Goal: Task Accomplishment & Management: Manage account settings

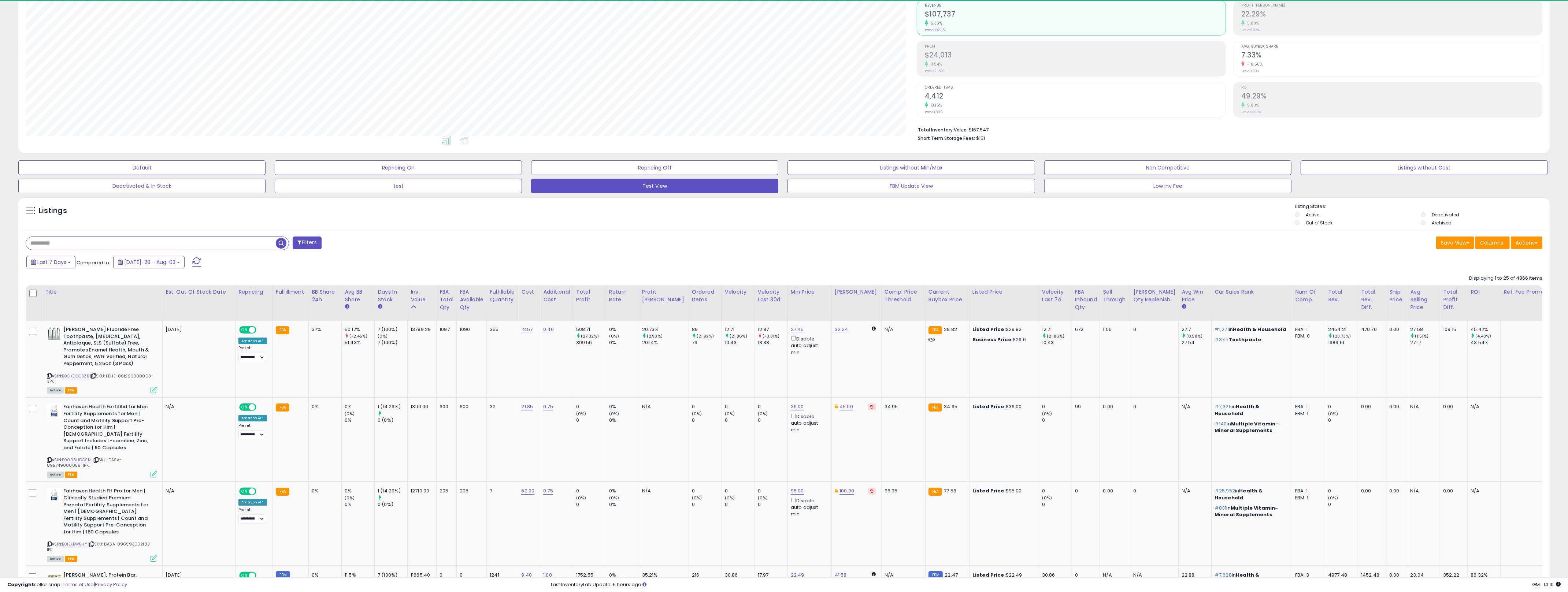
scroll to position [150, 891]
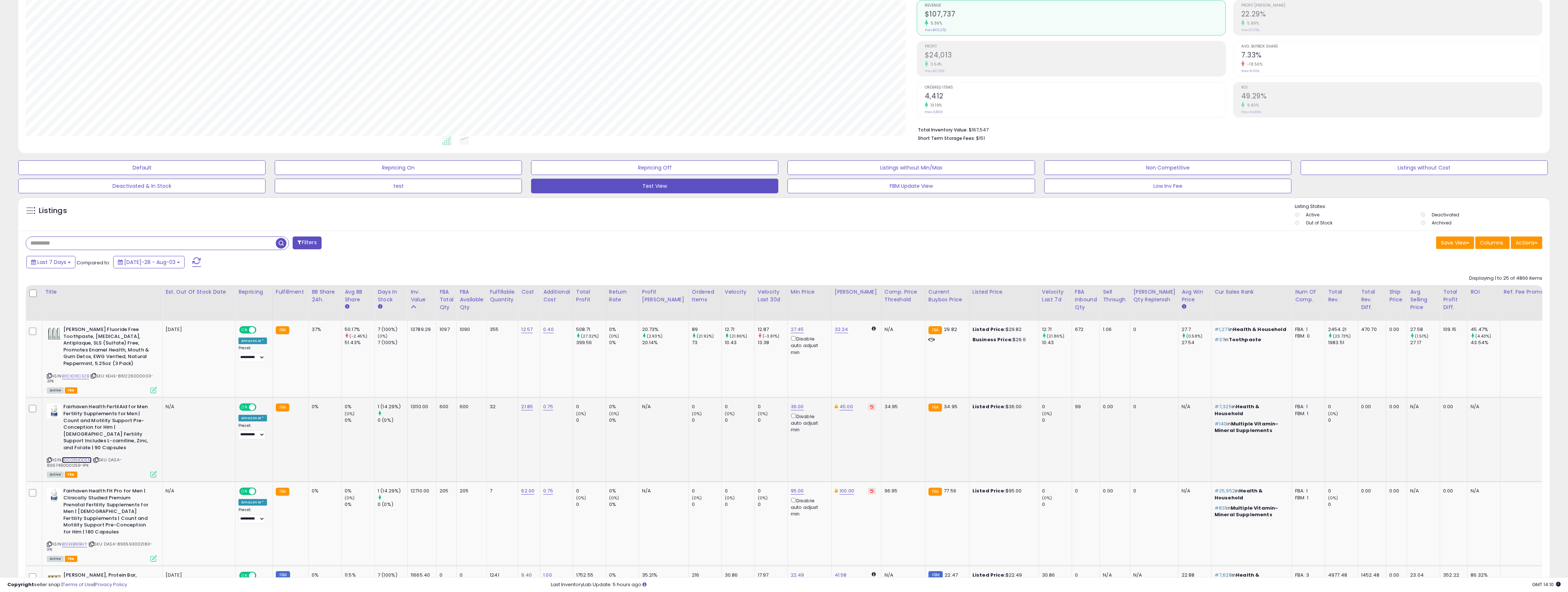
click at [69, 457] on link "B0006HDOSM" at bounding box center [76, 460] width 30 height 6
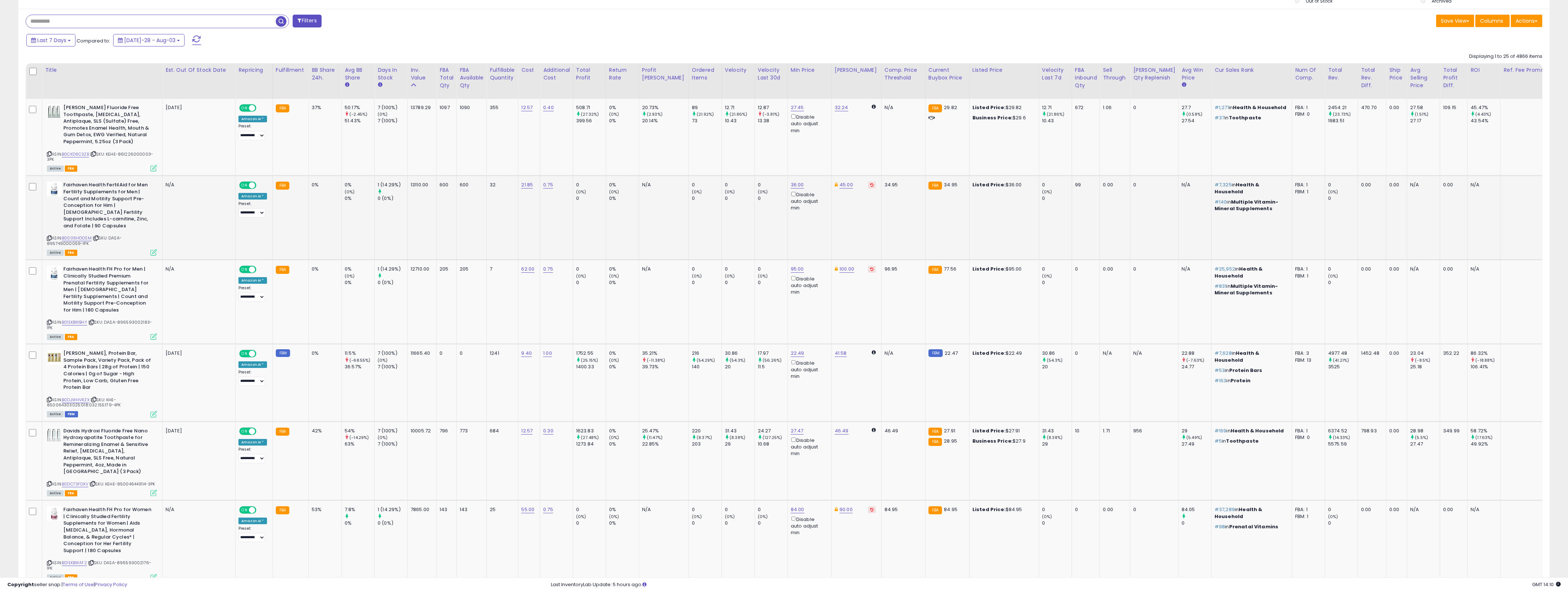
click at [138, 213] on b "Fairhaven Health FertilAid for Men Fertility Supplements for Men | Count and Mo…" at bounding box center [108, 206] width 89 height 49
click at [400, 221] on td "1 (14.29%) 0 (0%)" at bounding box center [391, 218] width 33 height 84
click at [721, 210] on td "0 (0%) 0" at bounding box center [738, 218] width 33 height 84
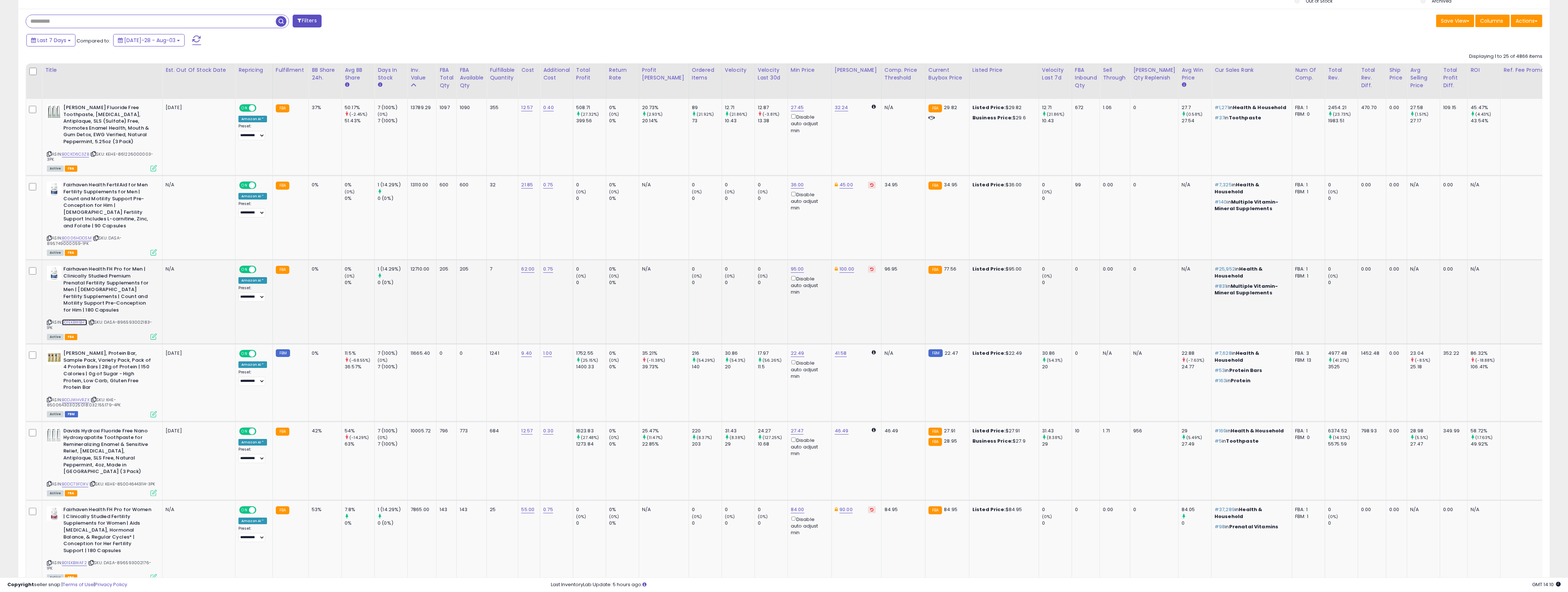
click at [75, 319] on link "B01EKBWBHY" at bounding box center [74, 322] width 25 height 6
click at [787, 111] on link "36.00" at bounding box center [797, 108] width 13 height 7
click at [756, 162] on input "*****" at bounding box center [762, 159] width 65 height 12
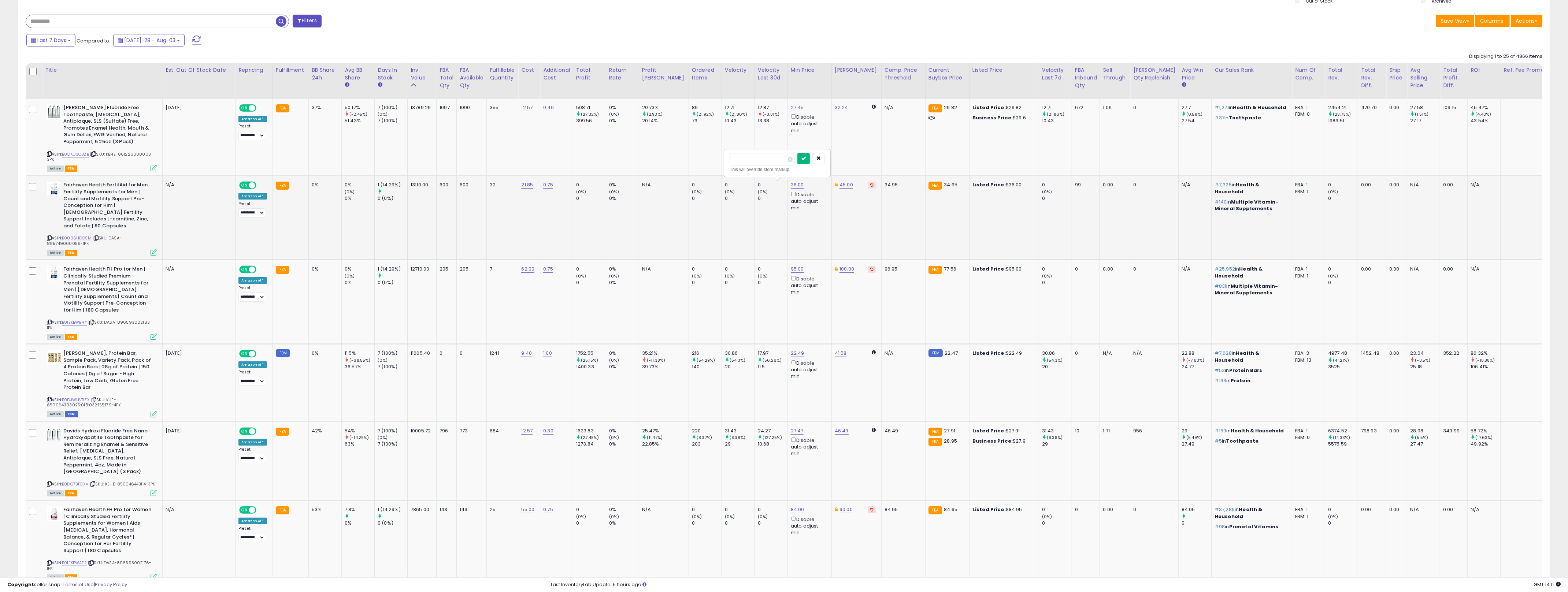
type input "**"
click at [787, 161] on button "submit" at bounding box center [803, 158] width 12 height 11
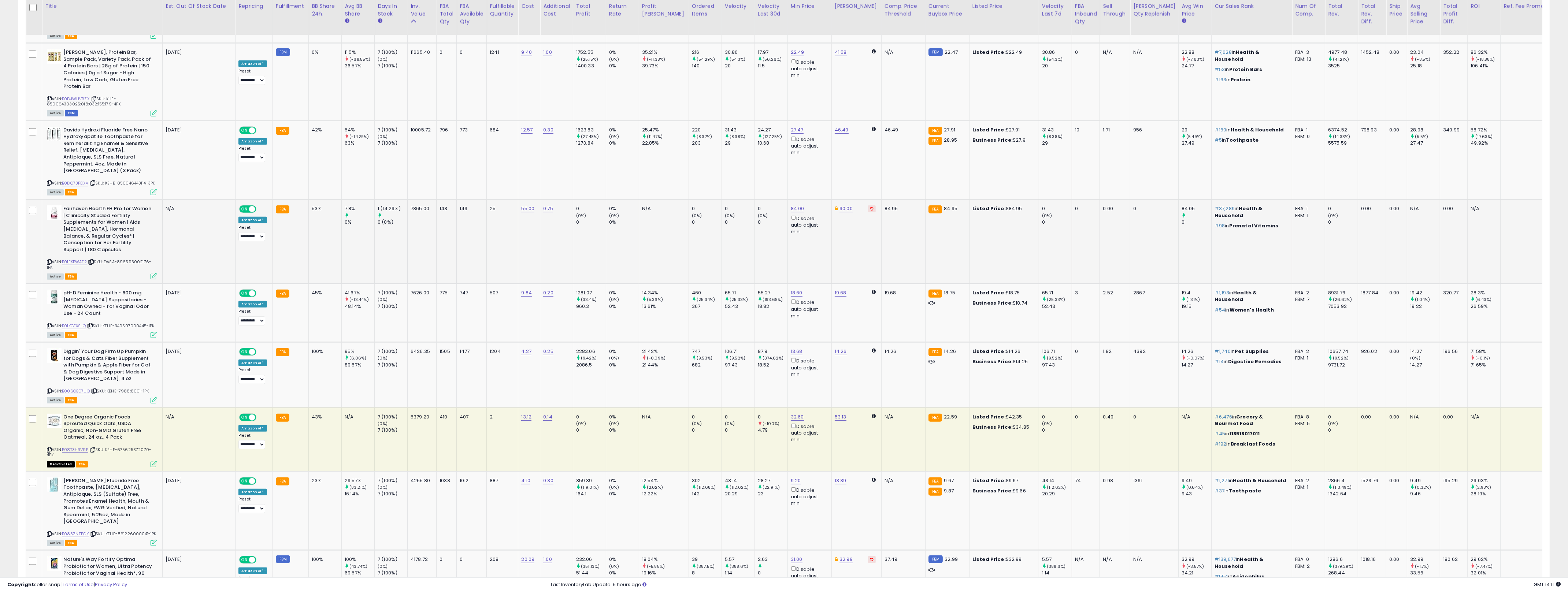
click at [787, 219] on td "90.00" at bounding box center [856, 241] width 50 height 84
click at [72, 259] on link "B01EKBWAF2" at bounding box center [74, 262] width 25 height 6
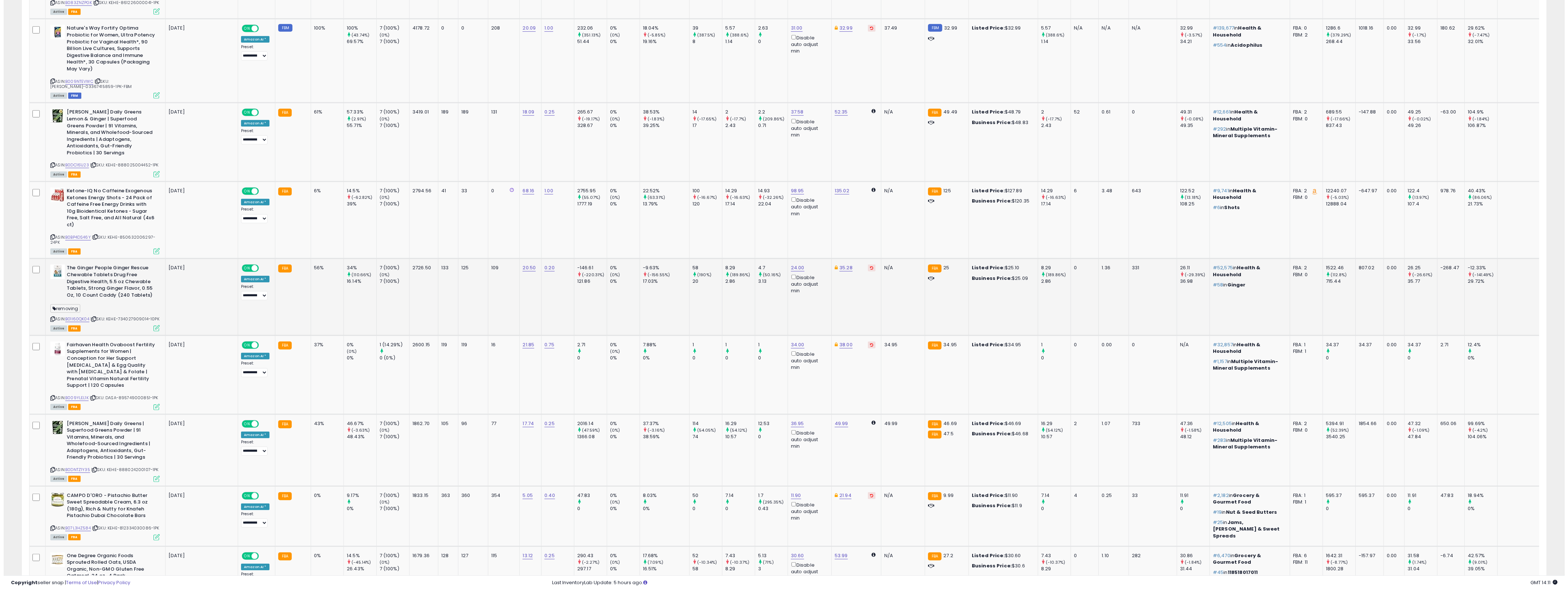
scroll to position [1137, 0]
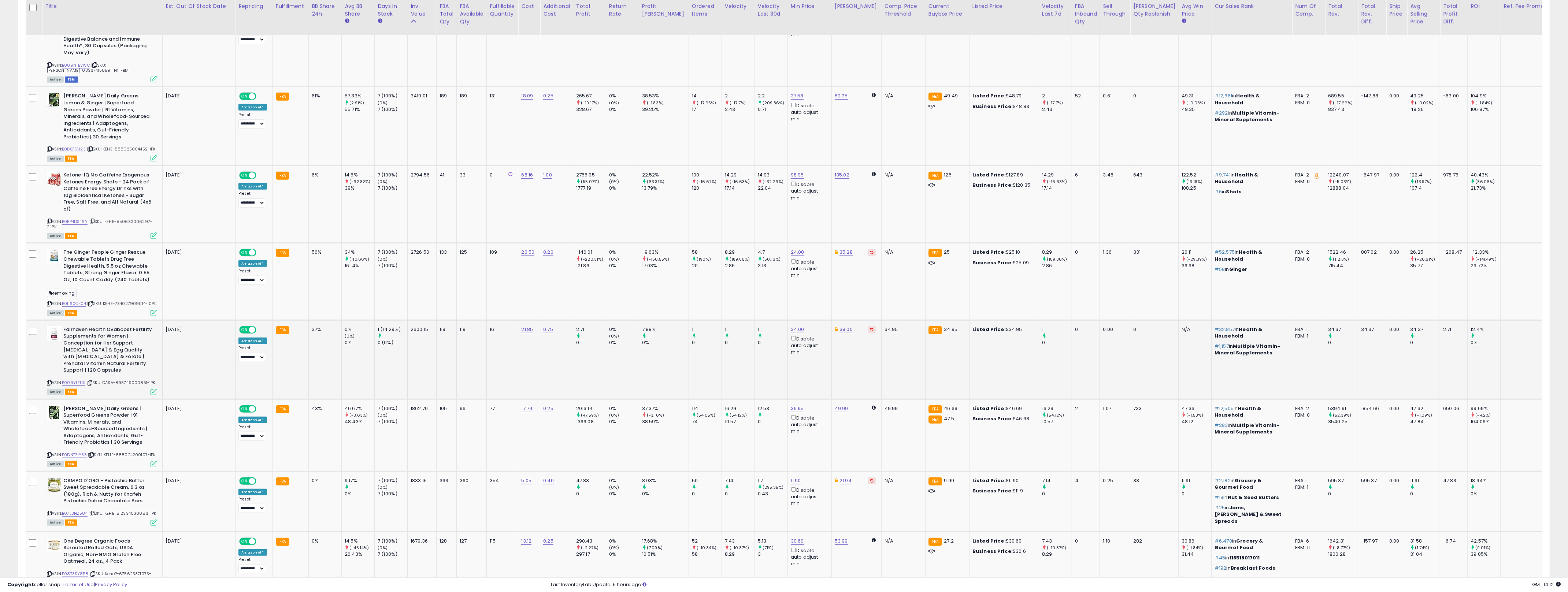
click at [153, 389] on icon at bounding box center [153, 392] width 6 height 6
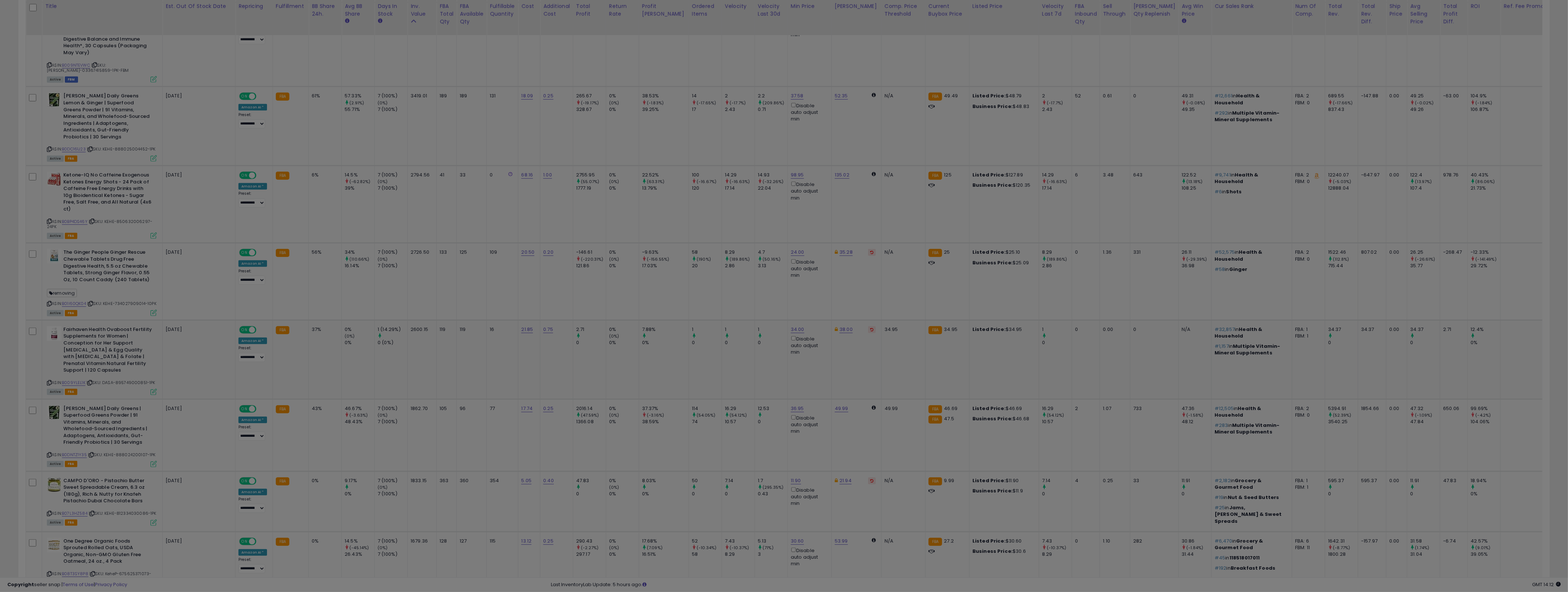
scroll to position [150, 896]
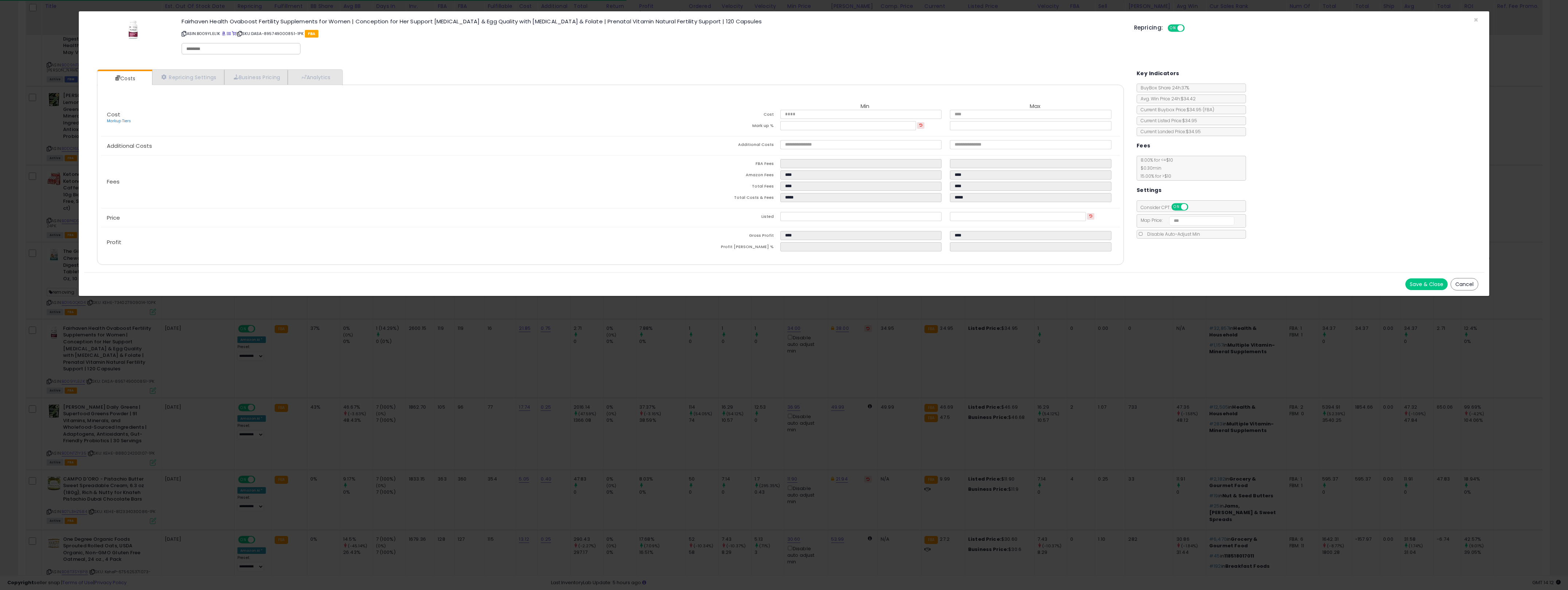
click at [682, 261] on div "Cost Markup Tiers Min Max Cost ***** ***** Mark up % ***** ***** Additional Cos…" at bounding box center [610, 175] width 1027 height 180
click at [646, 315] on div "× Close Fairhaven Health Ovaboost Fertility Supplements for Women | Conception …" at bounding box center [784, 295] width 1568 height 590
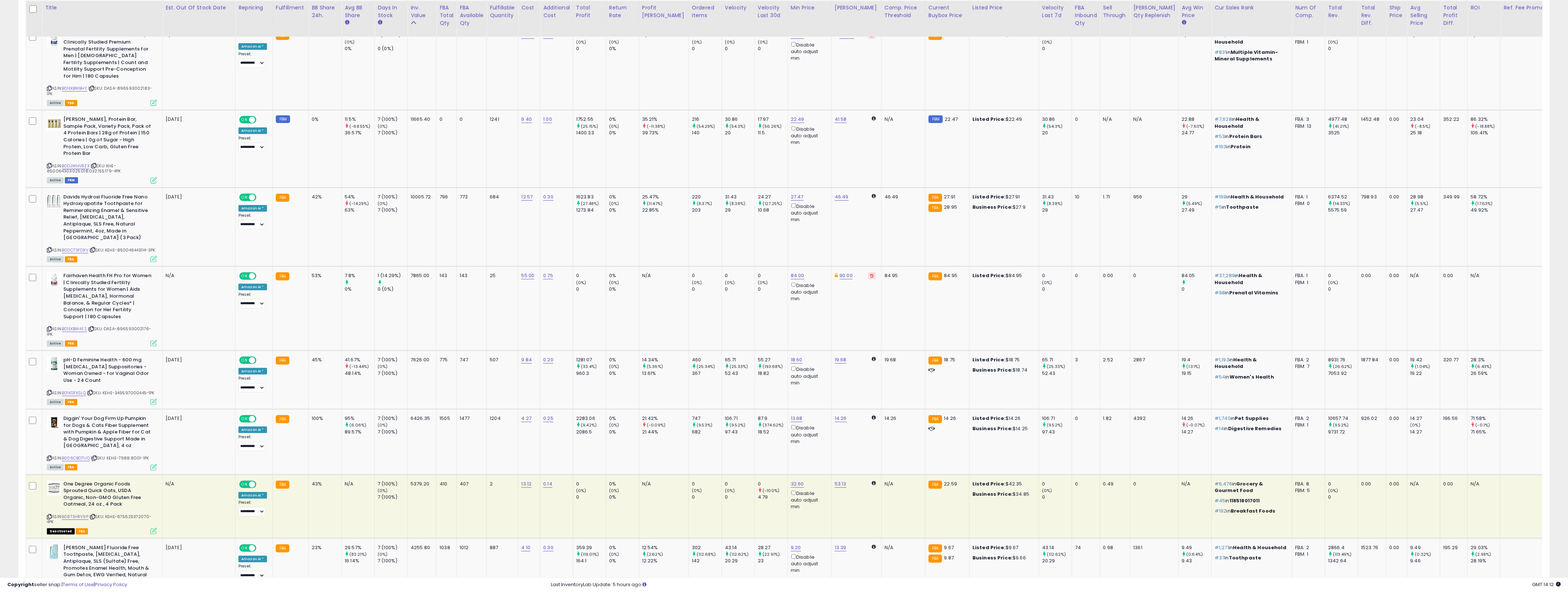
scroll to position [0, 0]
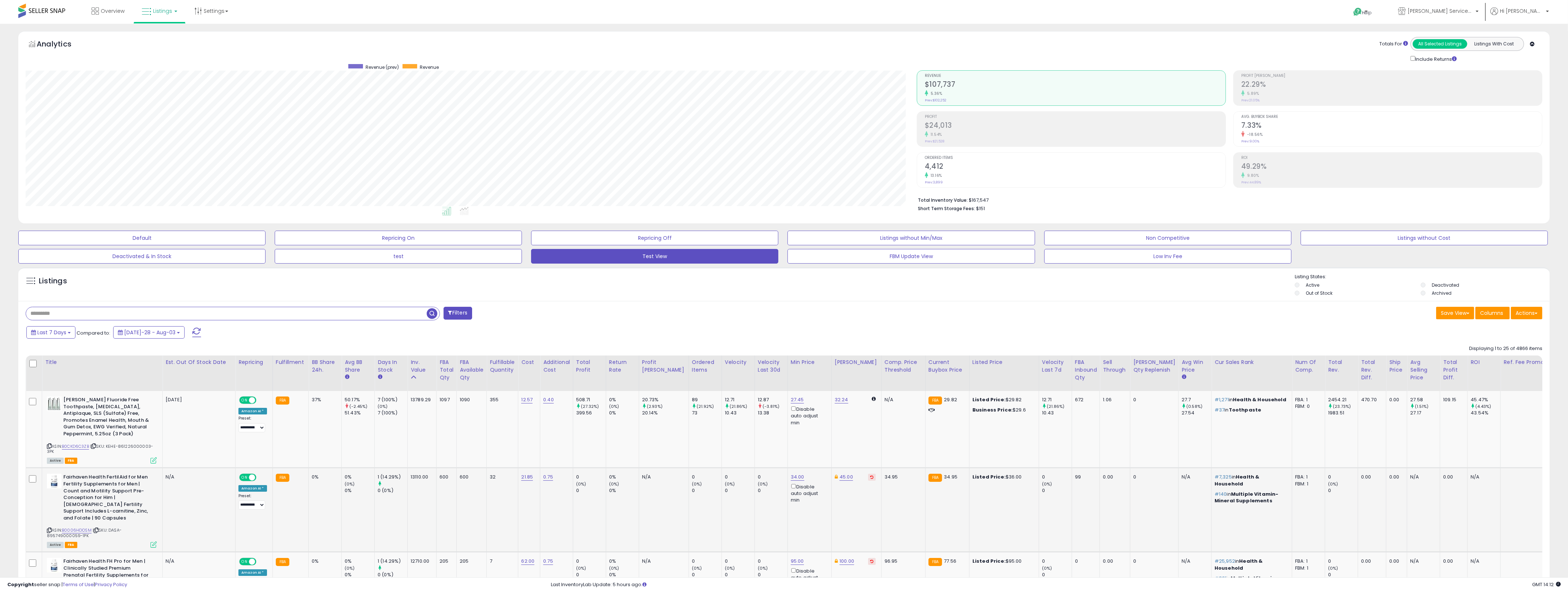
click at [180, 312] on input "text" at bounding box center [226, 313] width 400 height 13
click at [202, 310] on input "text" at bounding box center [226, 312] width 400 height 13
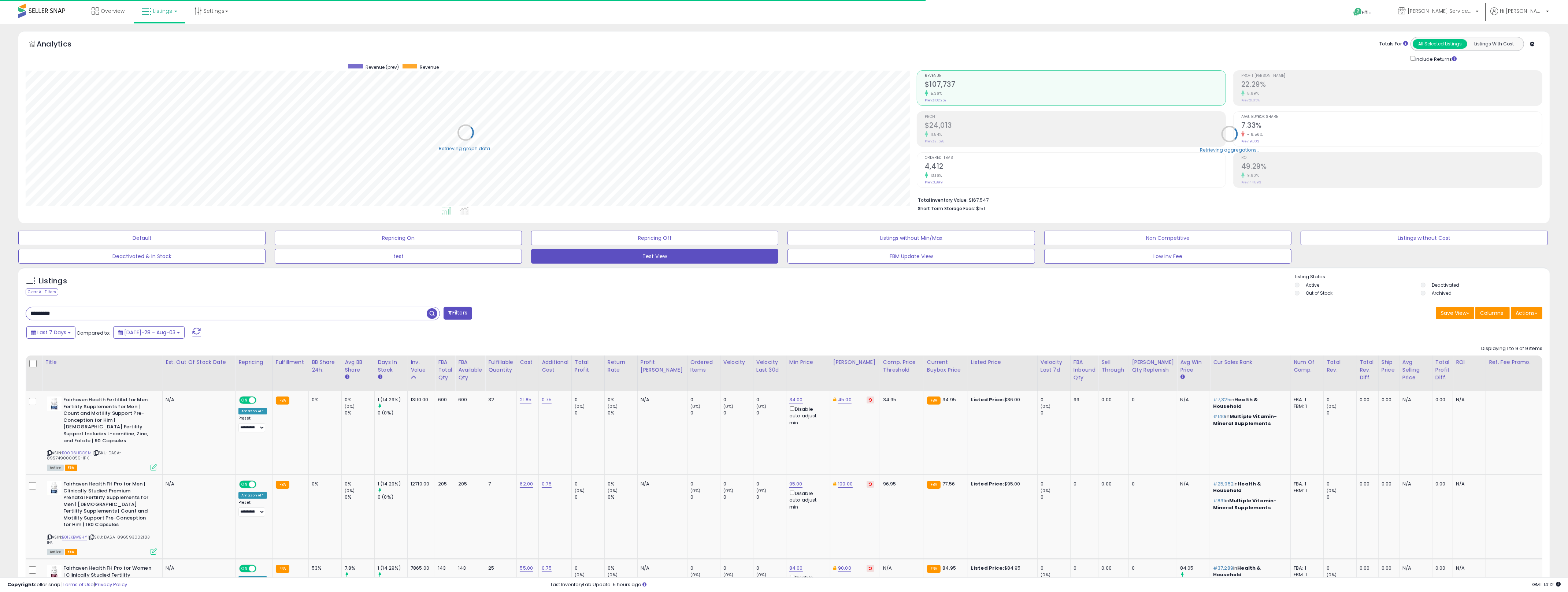
scroll to position [365845, 365324]
click at [553, 327] on div "Last 7 Days Compared to: [DATE]-28 - Aug-03" at bounding box center [593, 333] width 1138 height 16
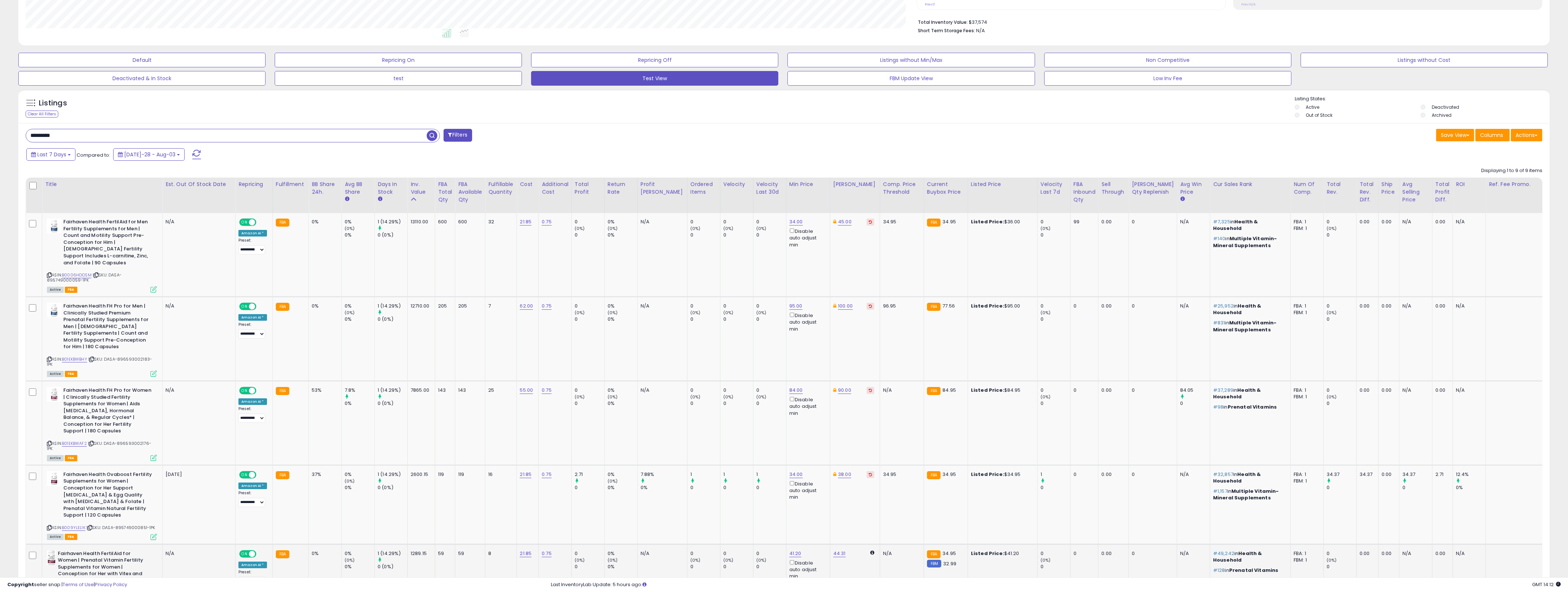
scroll to position [163, 0]
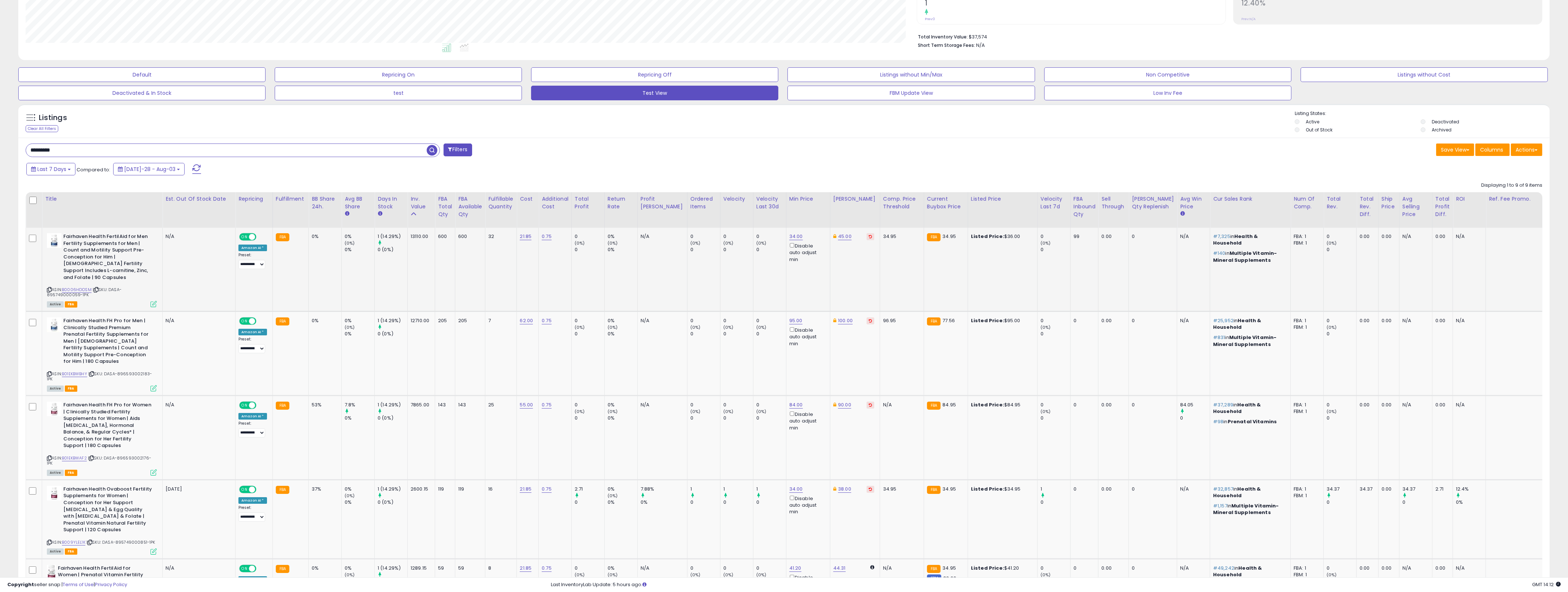
click at [687, 247] on td "0 (0%) 0" at bounding box center [704, 269] width 33 height 84
drag, startPoint x: 670, startPoint y: 247, endPoint x: 748, endPoint y: 250, distance: 78.1
click at [748, 395] on tr "Fairhaven Health FertilAid for Men Fertility Supplements for Men | Count and Mo…" at bounding box center [824, 437] width 1596 height 84
click at [756, 250] on div "0" at bounding box center [771, 249] width 30 height 7
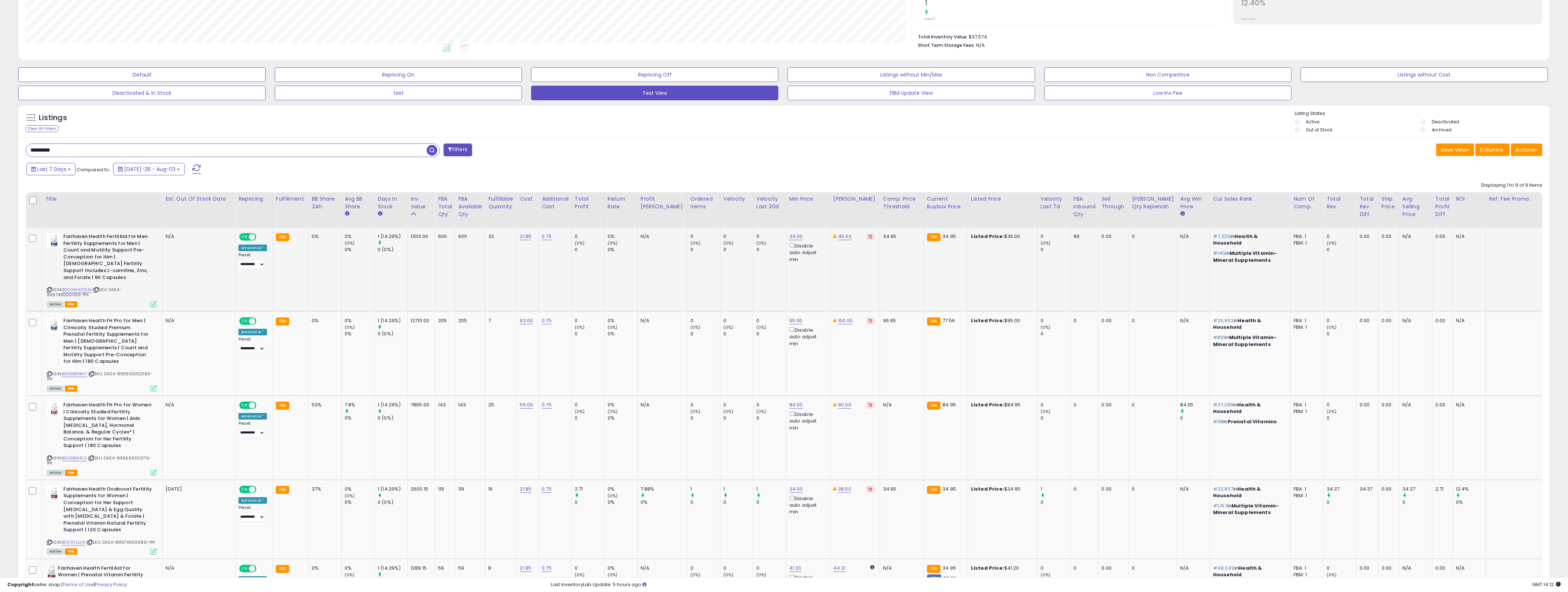
click at [756, 250] on div "0" at bounding box center [771, 249] width 30 height 7
drag, startPoint x: 748, startPoint y: 250, endPoint x: 325, endPoint y: 245, distance: 423.0
click at [325, 395] on tr "Fairhaven Health FertilAid for Men Fertility Supplements for Men | Count and Mo…" at bounding box center [824, 437] width 1596 height 84
click at [325, 245] on td "0%" at bounding box center [325, 269] width 33 height 84
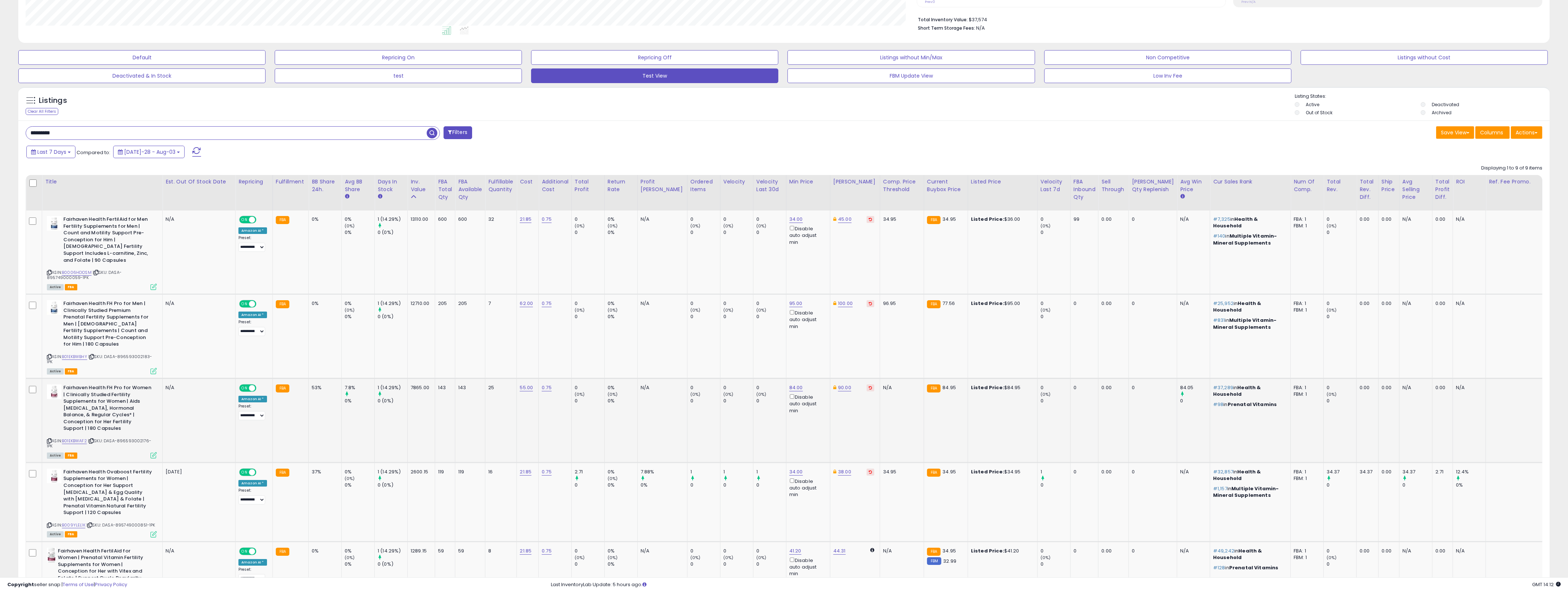
scroll to position [246, 0]
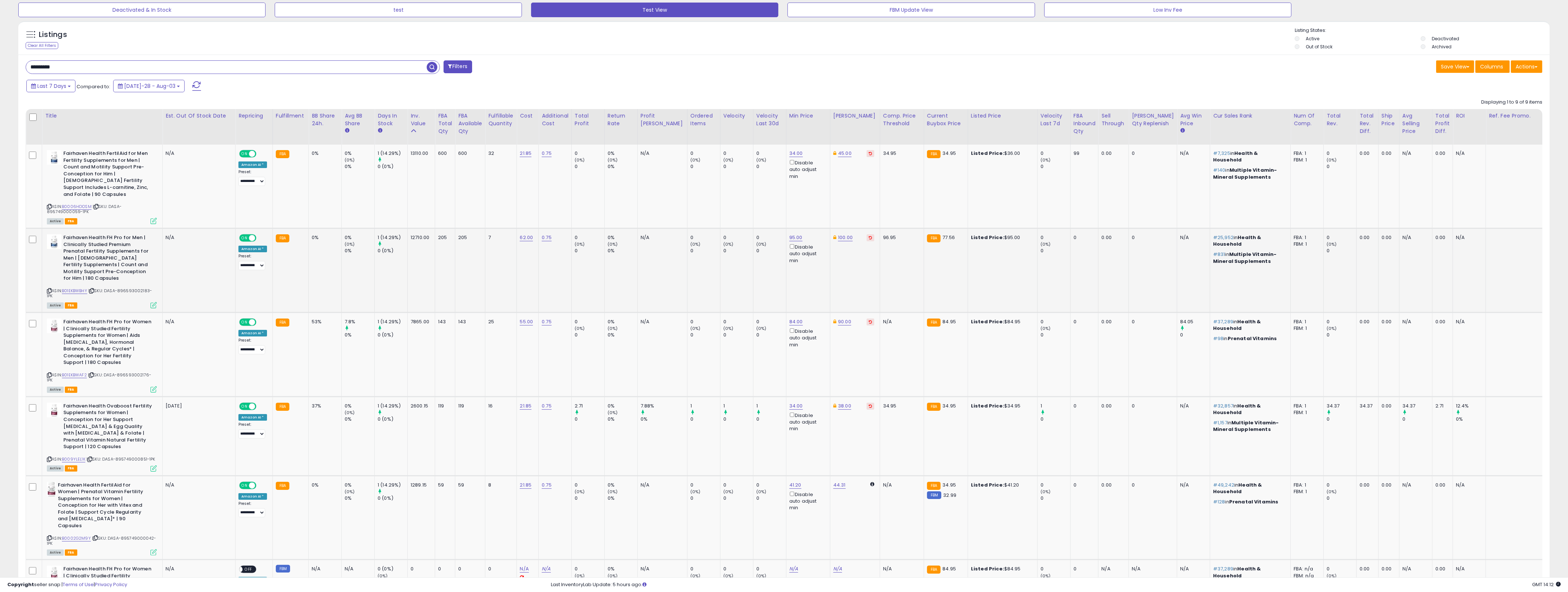
drag, startPoint x: 798, startPoint y: 268, endPoint x: 509, endPoint y: 261, distance: 289.1
drag, startPoint x: 863, startPoint y: 335, endPoint x: 431, endPoint y: 315, distance: 432.5
click at [431, 315] on tr "Fairhaven Health FH Pro for Women | Clinically Studied Fertility Supplements fo…" at bounding box center [824, 354] width 1596 height 84
click at [433, 315] on td "7865.00" at bounding box center [421, 354] width 28 height 84
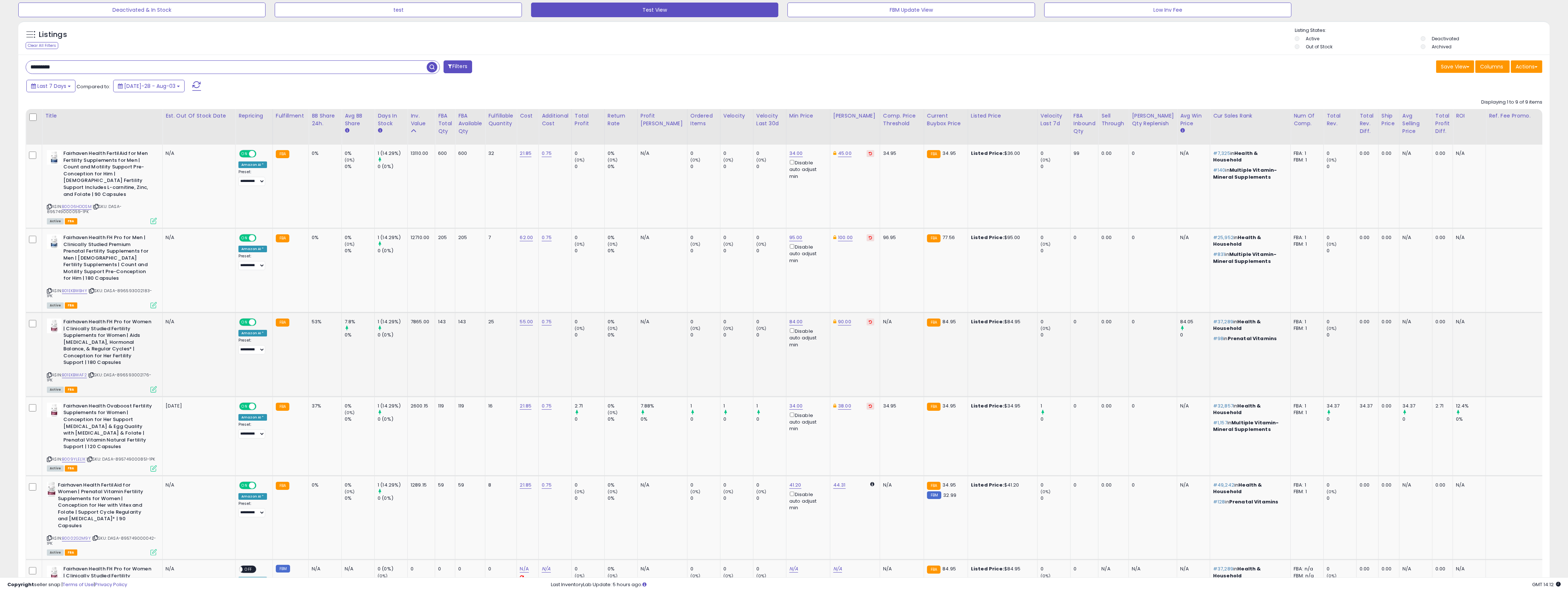
click at [433, 315] on td "7865.00" at bounding box center [421, 354] width 28 height 84
drag, startPoint x: 433, startPoint y: 315, endPoint x: 364, endPoint y: 317, distance: 69.0
click at [364, 317] on tr "Fairhaven Health FH Pro for Women | Clinically Studied Fertility Supplements fo…" at bounding box center [824, 354] width 1596 height 84
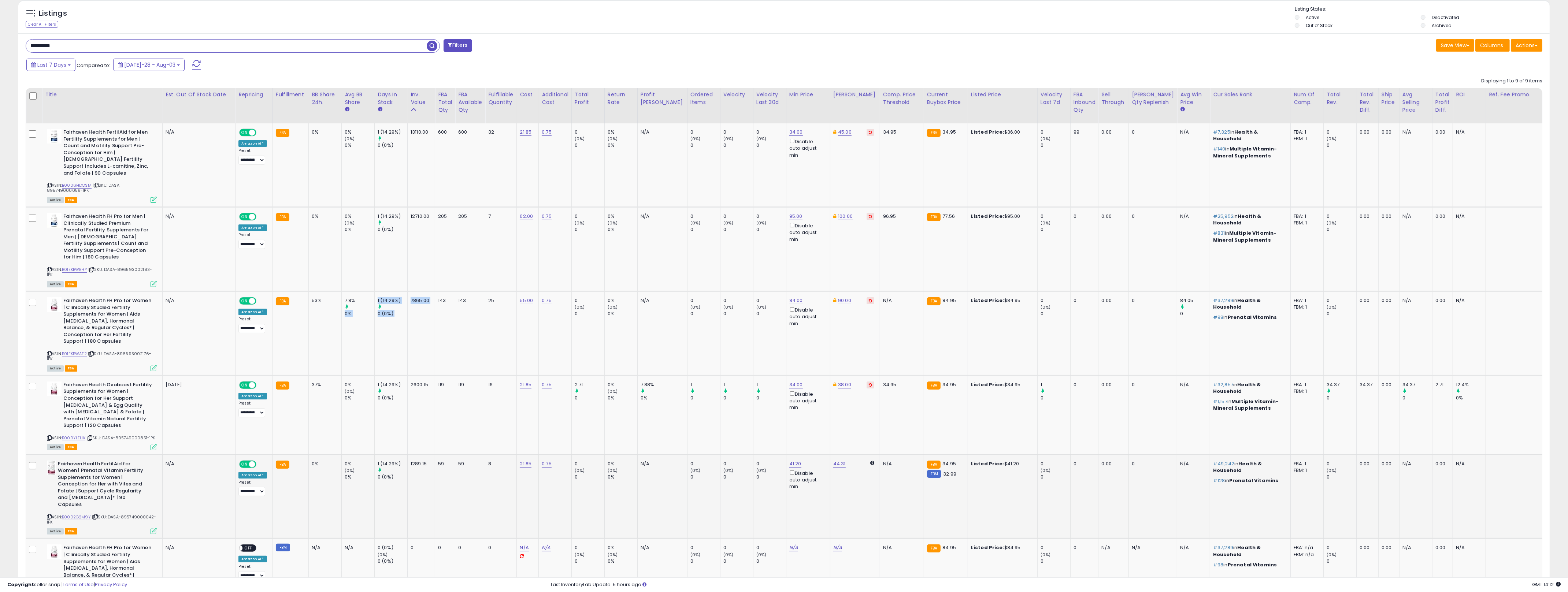
scroll to position [422, 0]
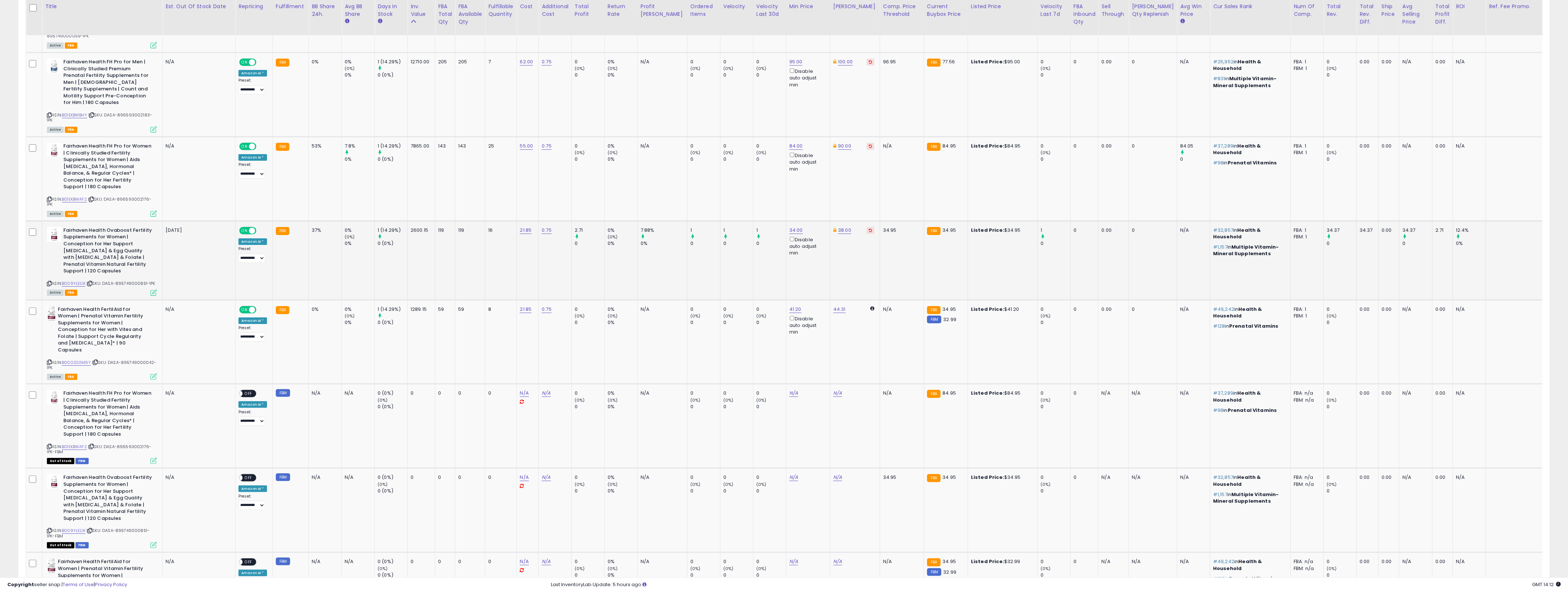
click at [394, 227] on div "1 (14.29%)" at bounding box center [392, 230] width 30 height 7
drag, startPoint x: 394, startPoint y: 204, endPoint x: 779, endPoint y: 256, distance: 388.5
click at [779, 256] on tr "Fairhaven Health Ovaboost Fertility Supplements for Women | Conception for Her …" at bounding box center [824, 260] width 1596 height 79
click at [786, 257] on td "34.00 Disable auto adjust min" at bounding box center [808, 260] width 44 height 79
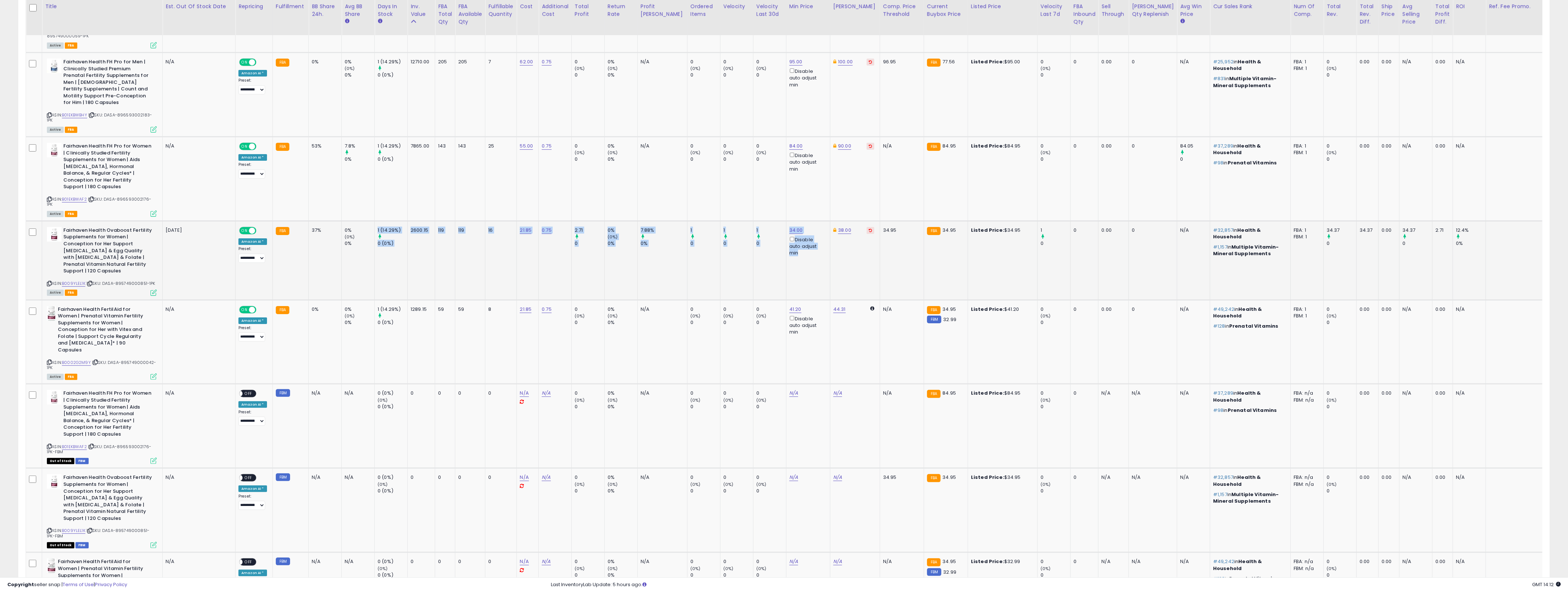
click at [597, 245] on td "2.71 0" at bounding box center [588, 260] width 33 height 79
click at [82, 280] on link "B009YLEL1K" at bounding box center [73, 283] width 23 height 6
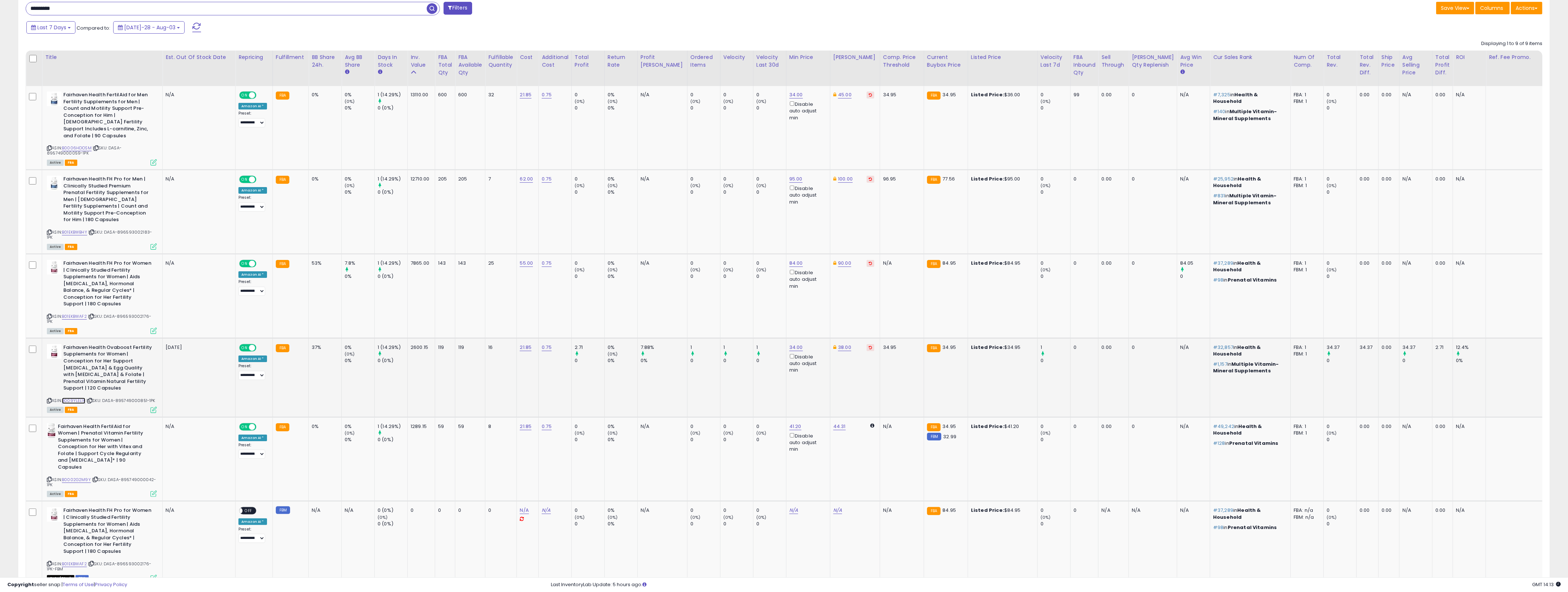
scroll to position [299, 0]
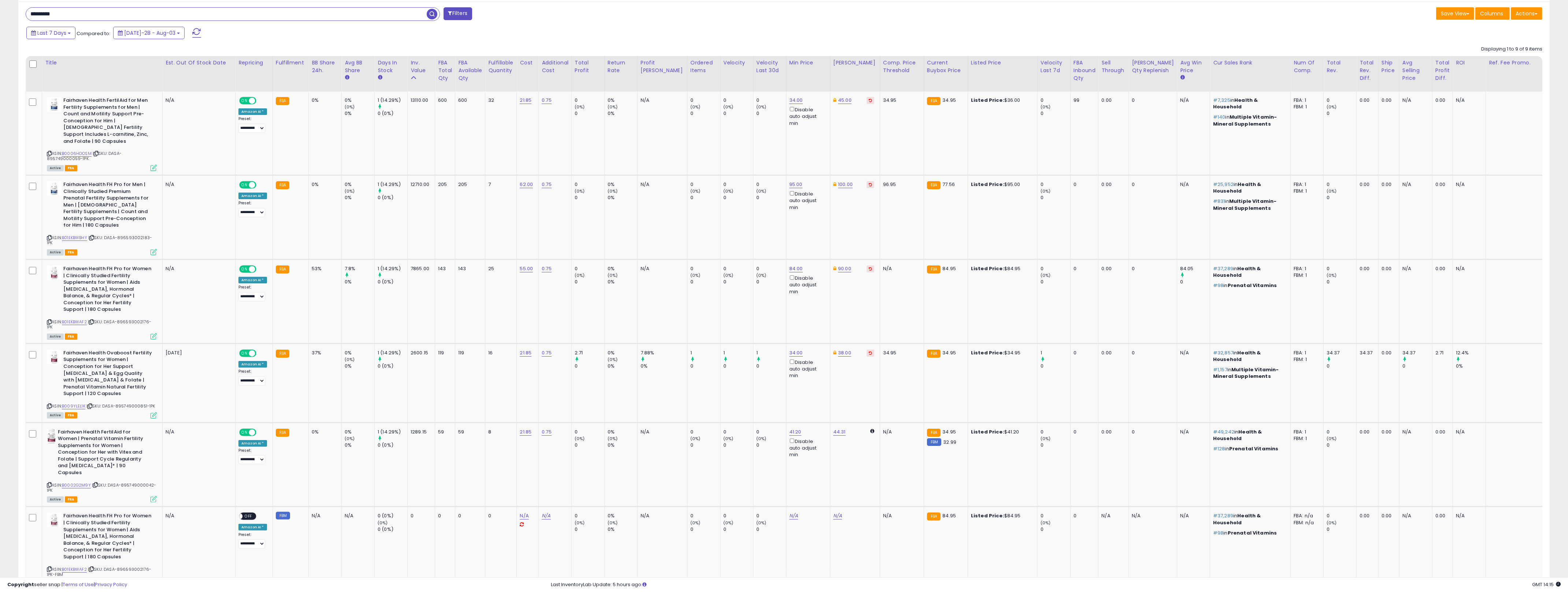
click at [210, 8] on input "*********" at bounding box center [226, 14] width 400 height 13
type input "****"
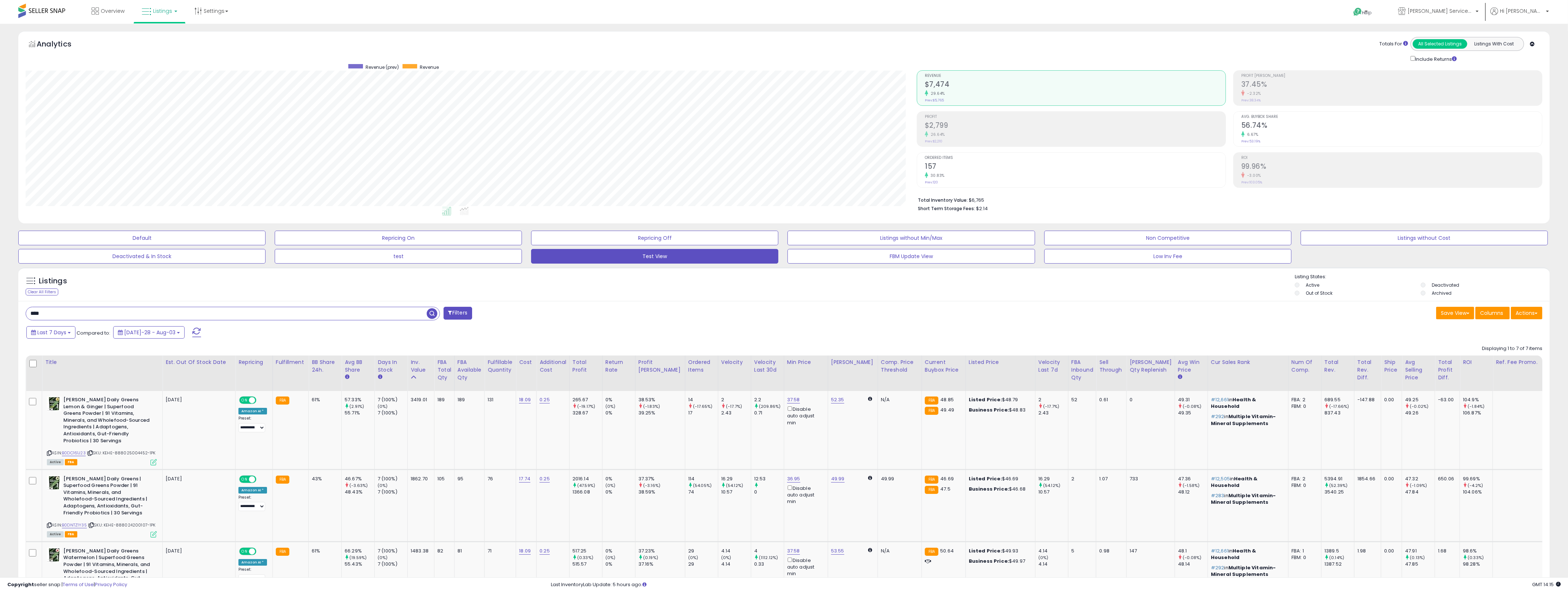
scroll to position [167, 0]
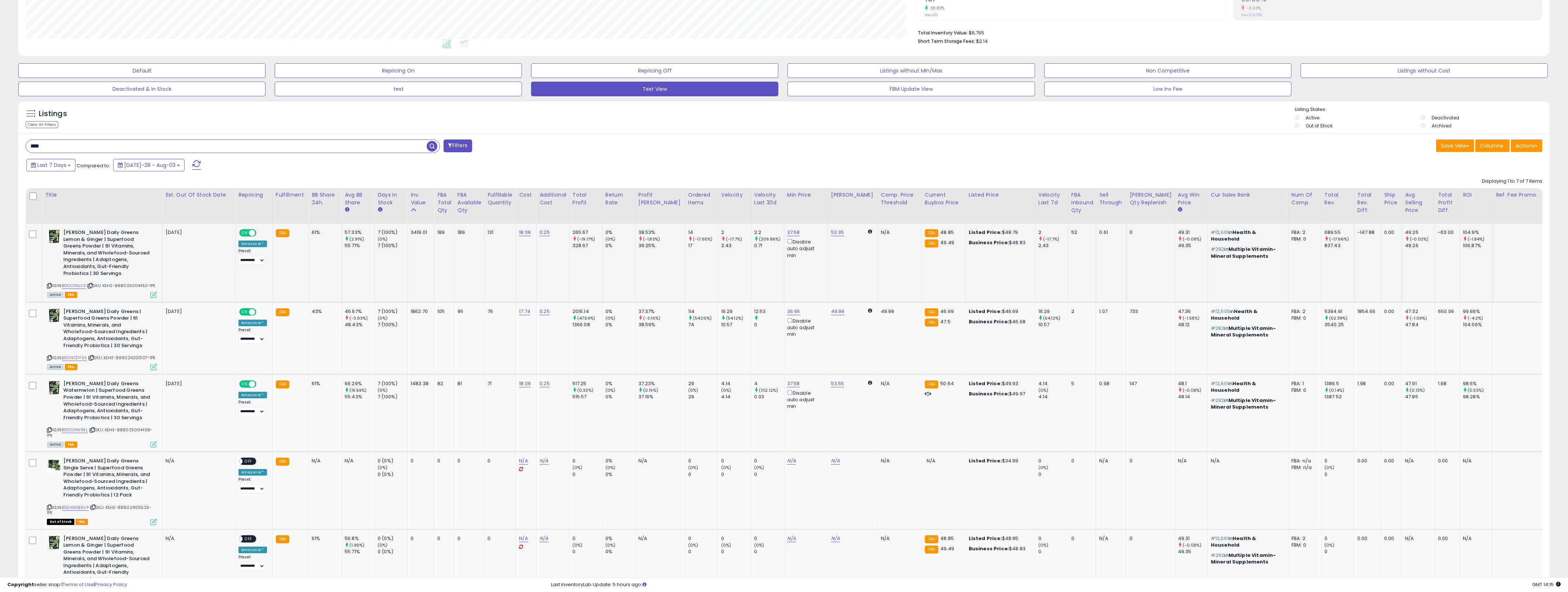
click at [477, 245] on td "189" at bounding box center [469, 263] width 30 height 78
click at [318, 380] on div "61%" at bounding box center [324, 383] width 24 height 7
drag, startPoint x: 318, startPoint y: 378, endPoint x: 806, endPoint y: 422, distance: 490.0
click at [787, 420] on tr "[PERSON_NAME] Daily Greens Watermelon | Superfood Greens Powder | 91 Vitamins, …" at bounding box center [827, 412] width 1602 height 77
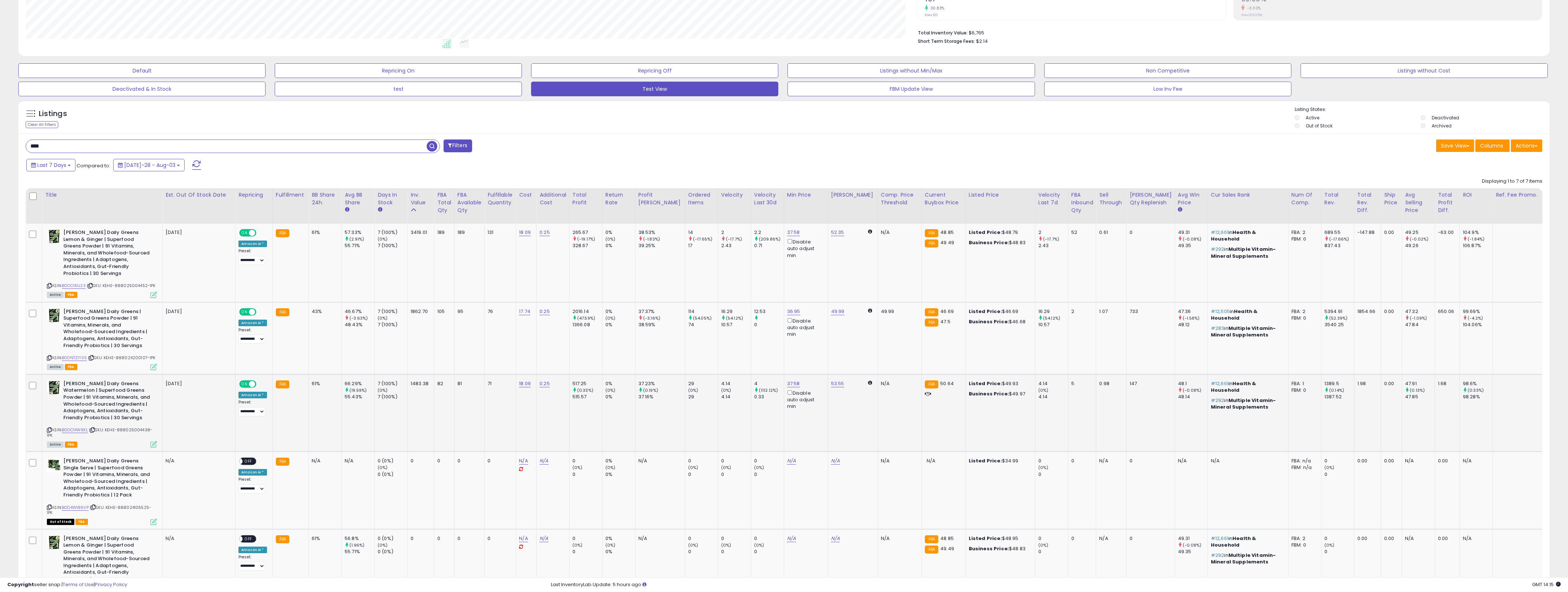
drag, startPoint x: 813, startPoint y: 423, endPoint x: 825, endPoint y: 427, distance: 12.6
click at [787, 423] on td "53.55" at bounding box center [852, 412] width 50 height 77
drag, startPoint x: 847, startPoint y: 422, endPoint x: 334, endPoint y: 390, distance: 514.0
click at [334, 390] on tr "[PERSON_NAME] Daily Greens Watermelon | Superfood Greens Powder | 91 Vitamins, …" at bounding box center [827, 412] width 1602 height 77
click at [420, 400] on td "1483.38" at bounding box center [421, 412] width 27 height 77
